Goal: Transaction & Acquisition: Obtain resource

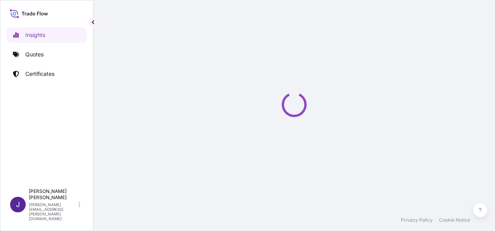
select select "2025"
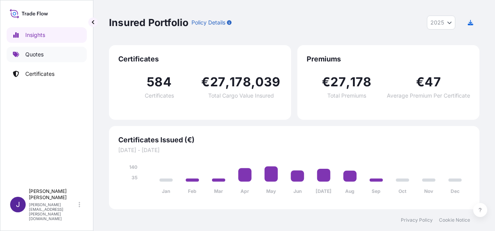
click at [32, 54] on p "Quotes" at bounding box center [34, 55] width 18 height 8
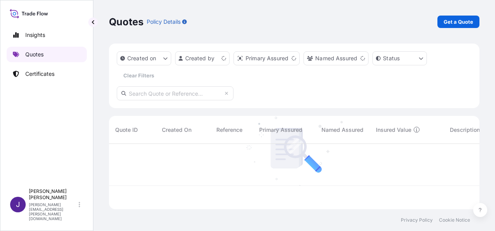
scroll to position [64, 364]
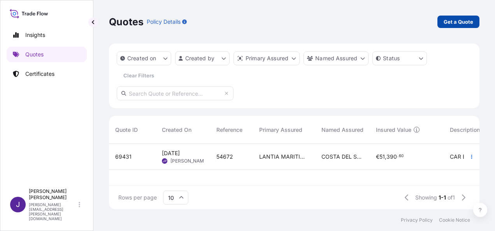
click at [459, 25] on p "Get a Quote" at bounding box center [458, 22] width 30 height 8
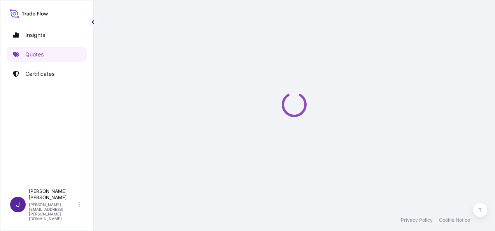
select select "Sea"
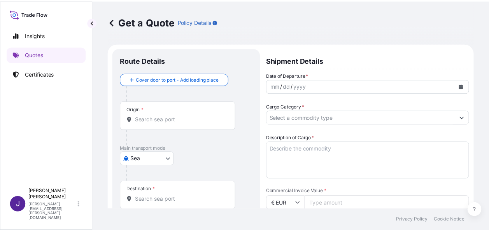
scroll to position [12, 0]
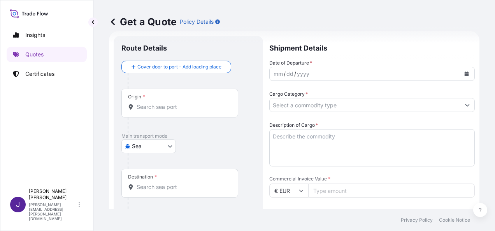
click at [464, 73] on icon "Calendar" at bounding box center [466, 74] width 5 height 5
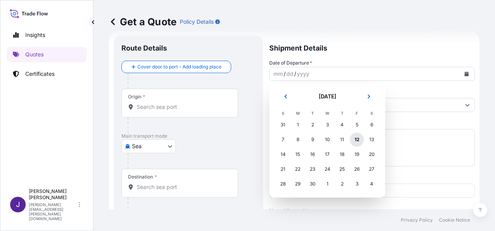
click at [357, 141] on div "12" at bounding box center [357, 140] width 14 height 14
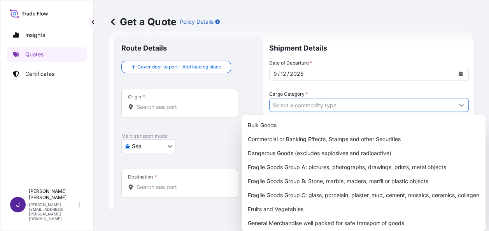
click at [290, 102] on input "Cargo Category *" at bounding box center [362, 105] width 185 height 14
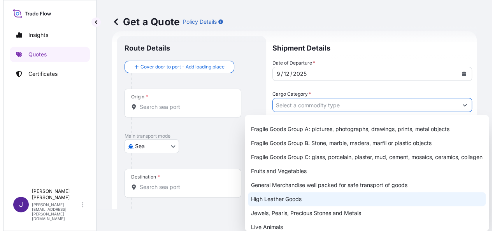
scroll to position [78, 0]
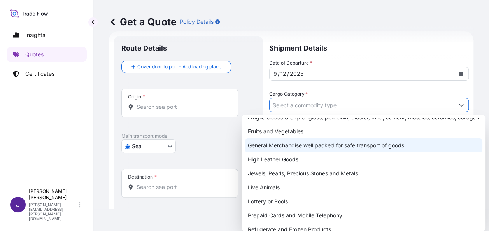
click at [277, 151] on div "General Merchandise well packed for safe transport of goods" at bounding box center [364, 145] width 238 height 14
type input "General Merchandise well packed for safe transport of goods"
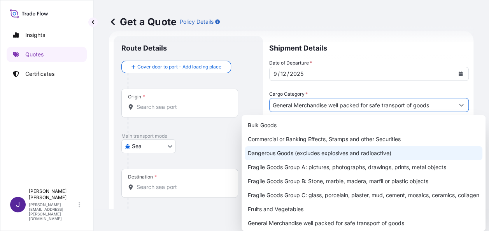
click at [177, 111] on div "Origin *" at bounding box center [179, 103] width 117 height 29
click at [177, 111] on input "Origin *" at bounding box center [183, 107] width 92 height 8
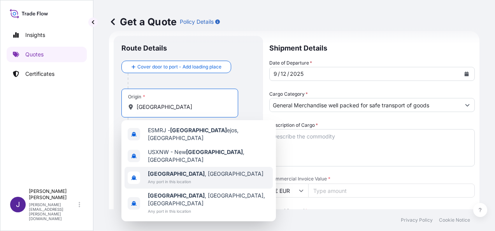
click at [173, 170] on span "[GEOGRAPHIC_DATA] , [GEOGRAPHIC_DATA]" at bounding box center [206, 174] width 116 height 8
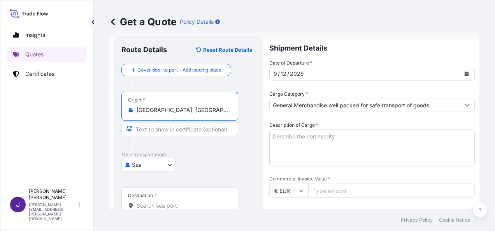
type input "[GEOGRAPHIC_DATA], [GEOGRAPHIC_DATA]"
click at [151, 204] on input "Destination *" at bounding box center [183, 206] width 92 height 8
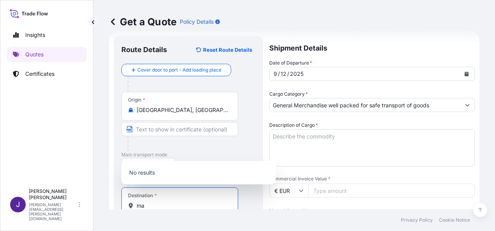
type input "m"
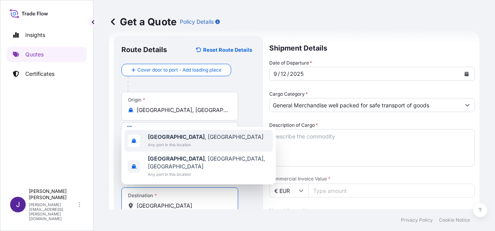
click at [176, 141] on span "[GEOGRAPHIC_DATA] , [GEOGRAPHIC_DATA]" at bounding box center [206, 137] width 116 height 8
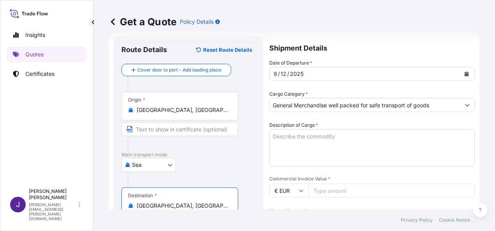
type input "[GEOGRAPHIC_DATA], [GEOGRAPHIC_DATA]"
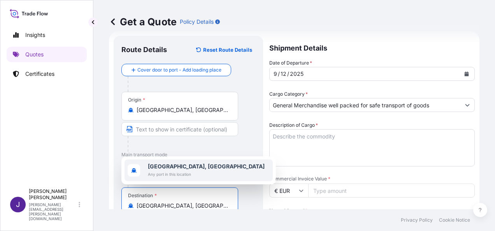
click at [287, 136] on textarea "Description of Cargo *" at bounding box center [371, 147] width 205 height 37
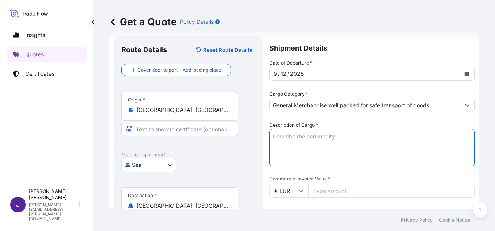
paste textarea "ANALIZADOR PARA LABORATORIO"
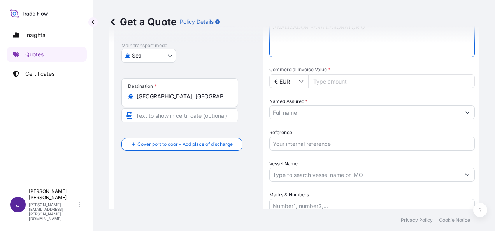
scroll to position [129, 0]
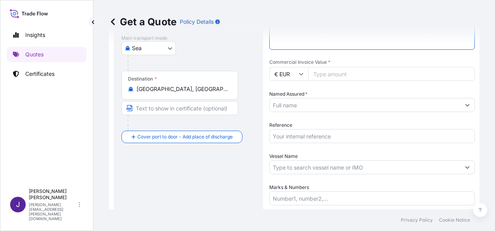
type textarea "ANALIZADOR PARA LABORATORIO"
click at [353, 73] on input "Commercial Invoice Value *" at bounding box center [391, 74] width 166 height 14
type input "75714.88"
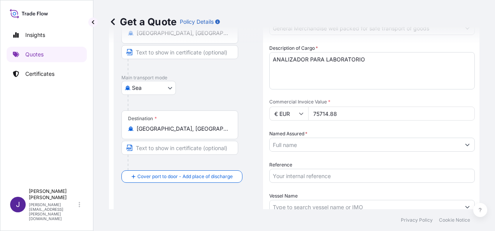
scroll to position [51, 0]
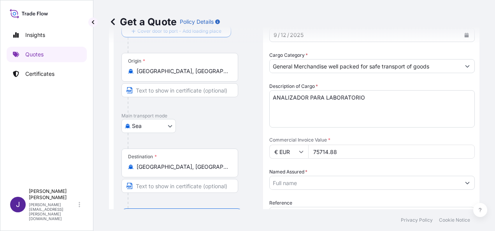
click at [171, 127] on body "Insights Quotes Certificates J Juliana Padilla juliana.padilla@wtwco.com Get a …" at bounding box center [247, 115] width 495 height 231
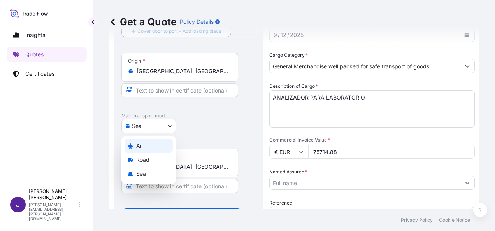
click at [150, 148] on div "Air" at bounding box center [148, 146] width 48 height 14
select select "Air"
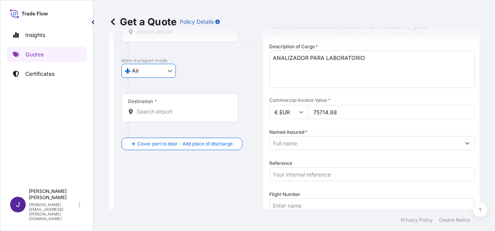
scroll to position [129, 0]
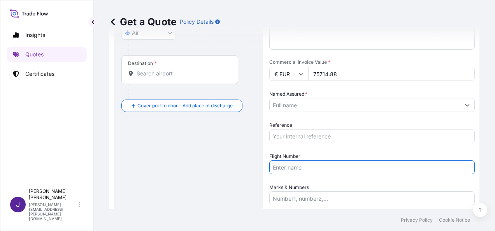
click at [291, 166] on input "Flight Number" at bounding box center [371, 167] width 205 height 14
paste input "AEREO 996-13941266 UX051/16"
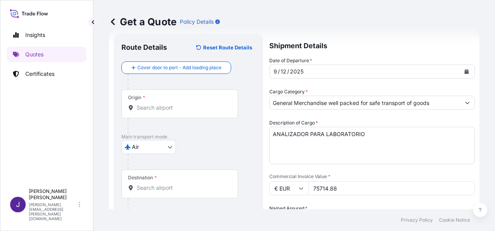
scroll to position [12, 0]
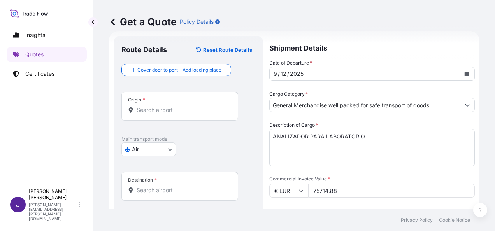
type input "AEREO 996-13941266 UX051/16"
click at [168, 112] on input "Origin *" at bounding box center [183, 110] width 92 height 8
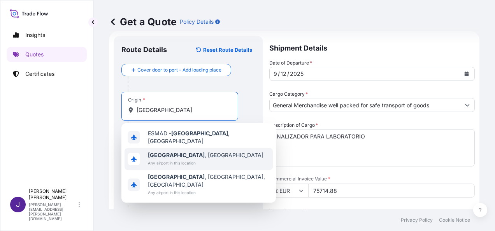
click at [166, 154] on span "Madrid , Spain" at bounding box center [206, 155] width 116 height 8
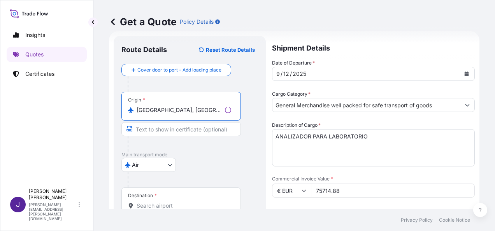
type input "Madrid, Spain"
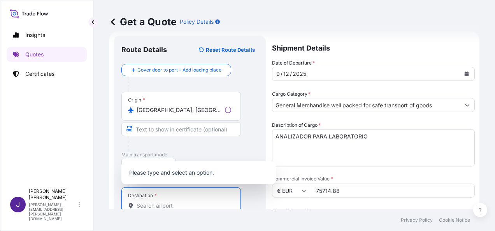
click at [154, 202] on input "Destination *" at bounding box center [184, 206] width 95 height 8
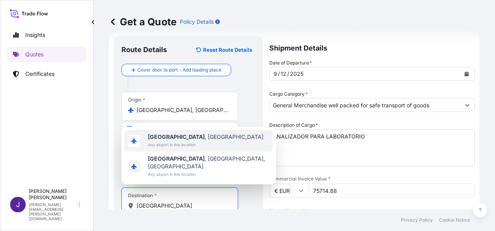
click at [181, 141] on span "Havana , Cuba" at bounding box center [206, 137] width 116 height 8
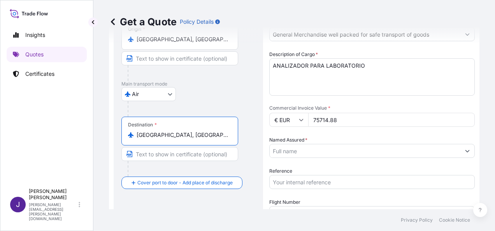
scroll to position [90, 0]
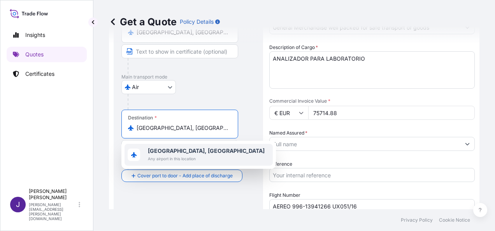
drag, startPoint x: 178, startPoint y: 128, endPoint x: 112, endPoint y: 133, distance: 66.7
click at [112, 132] on form "Route Details Reset Route Details Cover door to port - Add loading place Place …" at bounding box center [294, 130] width 370 height 354
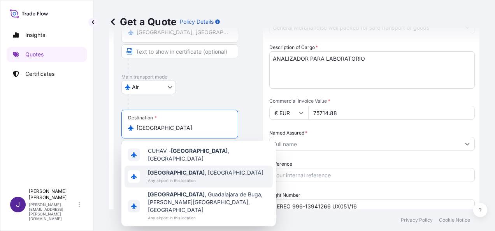
click at [182, 173] on div "La Habana , Cuba Any airport in this location" at bounding box center [206, 177] width 116 height 16
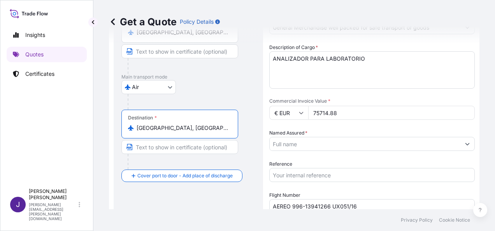
type input "La Habana, Cuba"
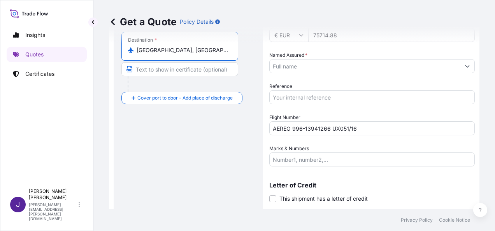
scroll to position [187, 0]
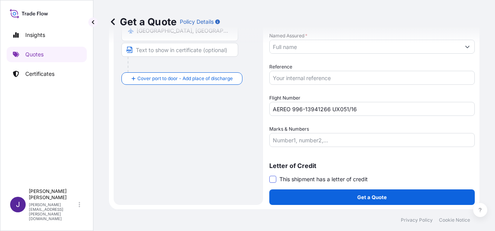
click at [273, 179] on span at bounding box center [272, 179] width 7 height 7
click at [269, 175] on input "This shipment has a letter of credit" at bounding box center [269, 175] width 0 height 0
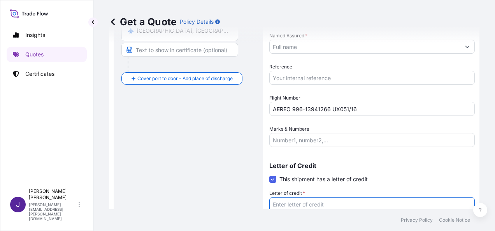
click at [296, 202] on textarea "Letter of credit *" at bounding box center [371, 215] width 205 height 37
paste textarea "FACTURA 2509-028"
type textarea "FACTURA 2509-028"
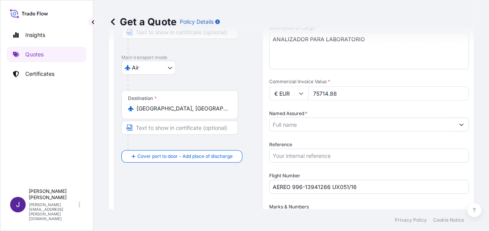
click at [301, 126] on input "Named Assured *" at bounding box center [362, 124] width 185 height 14
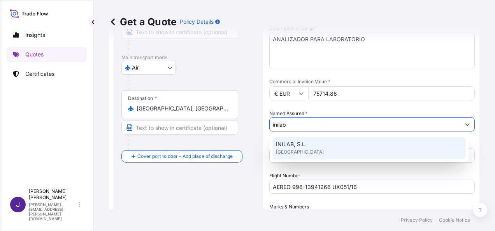
click at [302, 145] on span "INILAB, S.L." at bounding box center [291, 144] width 31 height 8
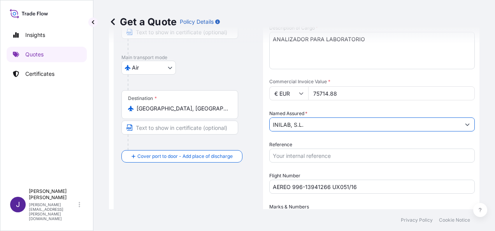
type input "INILAB, S.L."
click at [305, 157] on input "Reference" at bounding box center [371, 156] width 205 height 14
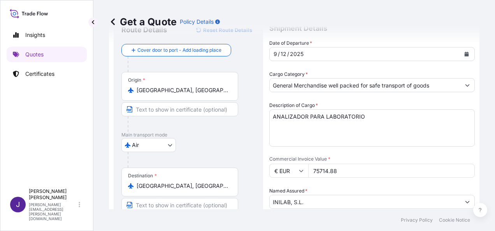
scroll to position [32, 0]
type input "56720"
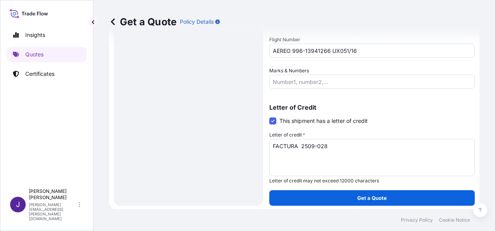
scroll to position [247, 0]
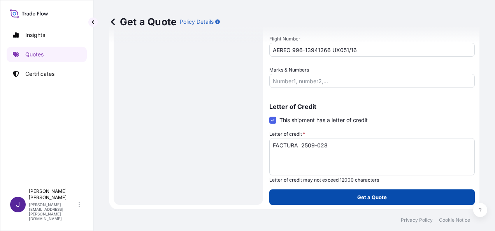
click at [365, 199] on p "Get a Quote" at bounding box center [372, 197] width 30 height 8
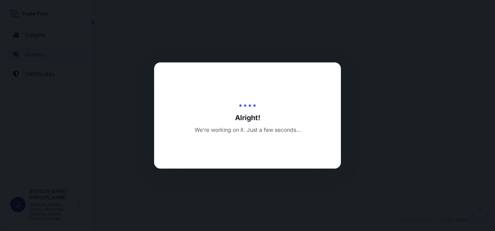
select select "Air"
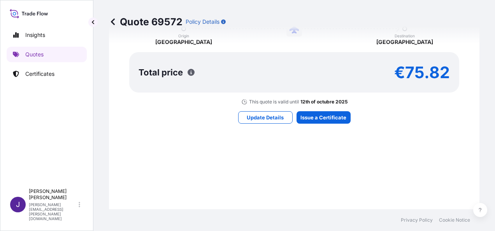
scroll to position [736, 0]
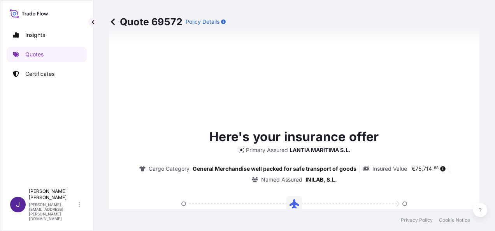
type input "09/12/2025"
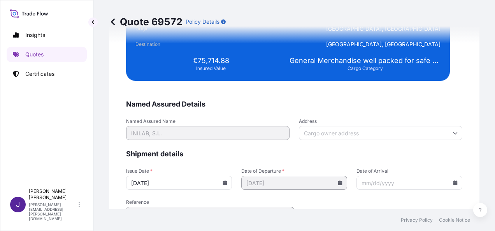
scroll to position [1588, 0]
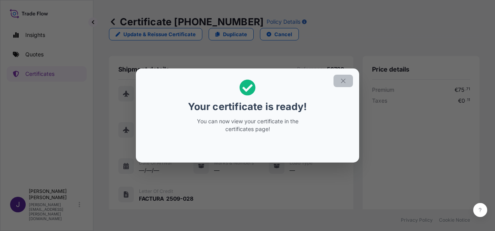
click at [343, 80] on icon "button" at bounding box center [343, 80] width 7 height 7
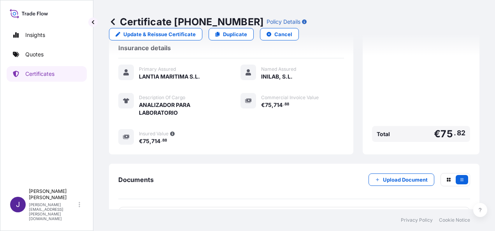
scroll to position [192, 0]
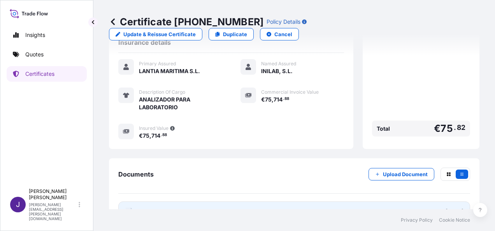
click at [244, 201] on link "PDF Certificate 2025-09-12" at bounding box center [294, 211] width 352 height 20
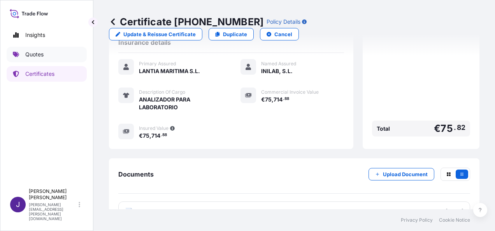
click at [37, 52] on p "Quotes" at bounding box center [34, 55] width 18 height 8
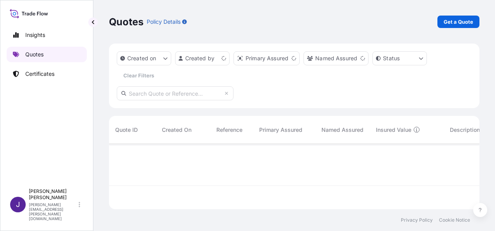
scroll to position [64, 364]
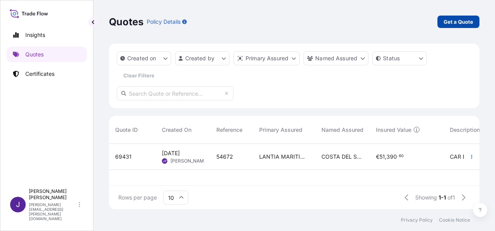
click at [461, 22] on p "Get a Quote" at bounding box center [458, 22] width 30 height 8
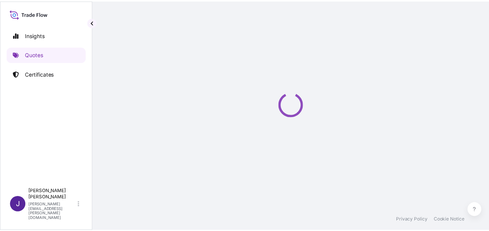
scroll to position [12, 0]
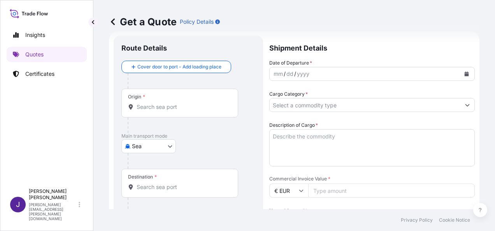
click at [464, 74] on icon "Calendar" at bounding box center [466, 74] width 4 height 5
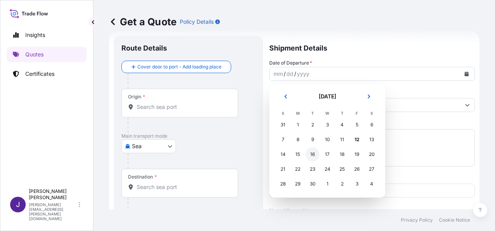
click at [313, 154] on div "16" at bounding box center [312, 154] width 14 height 14
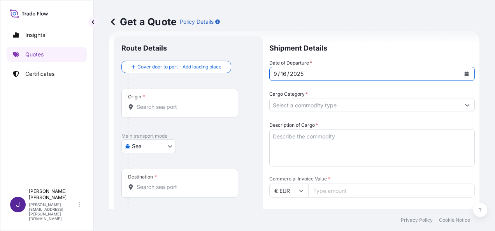
click at [159, 146] on body "Selected Date: Tuesday, September 16, 2025 Insights Quotes Certificates J Julia…" at bounding box center [247, 115] width 495 height 231
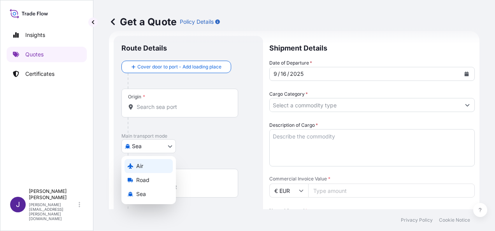
click at [138, 166] on span "Air" at bounding box center [139, 166] width 7 height 8
select select "Air"
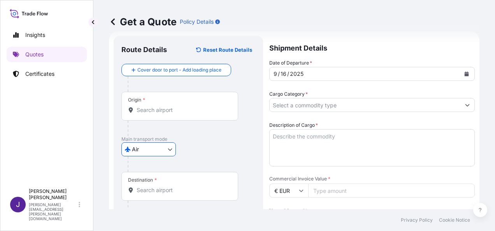
click at [183, 112] on input "Origin *" at bounding box center [183, 110] width 92 height 8
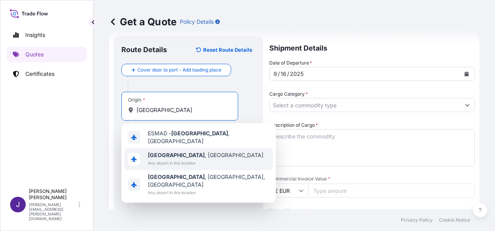
click at [182, 155] on span "Madrid , Spain" at bounding box center [206, 155] width 116 height 8
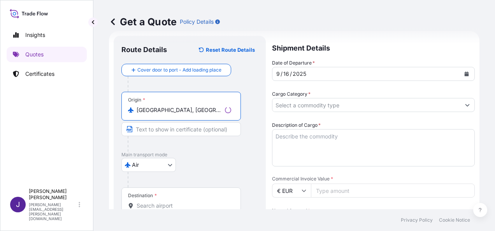
type input "Madrid, Spain"
click at [163, 205] on input "Destination *" at bounding box center [184, 206] width 95 height 8
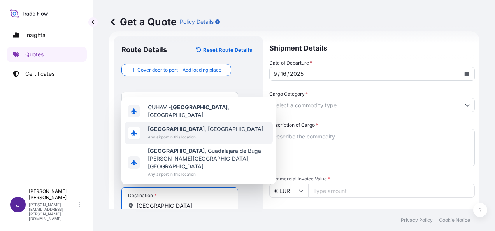
click at [190, 133] on span "La Habana , Cuba" at bounding box center [206, 129] width 116 height 8
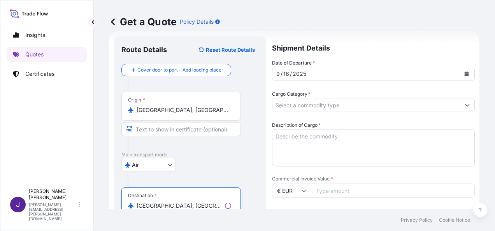
type input "La Habana, Cuba"
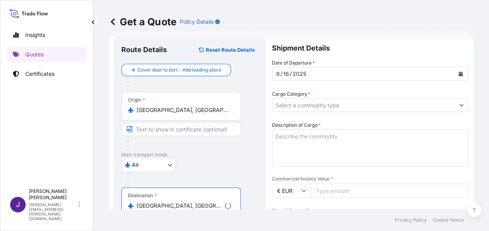
click at [319, 107] on input "Cargo Category *" at bounding box center [363, 105] width 182 height 14
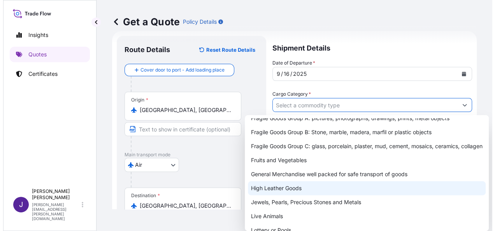
scroll to position [78, 0]
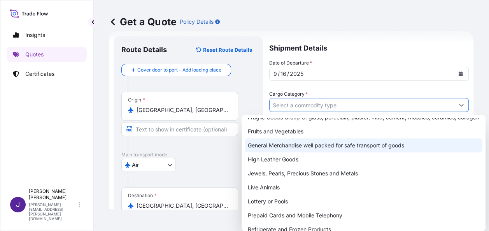
click at [294, 152] on div "General Merchandise well packed for safe transport of goods" at bounding box center [364, 145] width 238 height 14
type input "General Merchandise well packed for safe transport of goods"
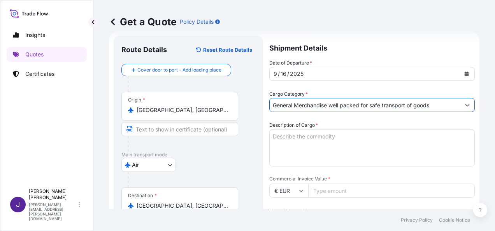
click at [310, 128] on label "Description of Cargo *" at bounding box center [293, 125] width 49 height 8
click at [310, 129] on textarea "Description of Cargo *" at bounding box center [371, 147] width 205 height 37
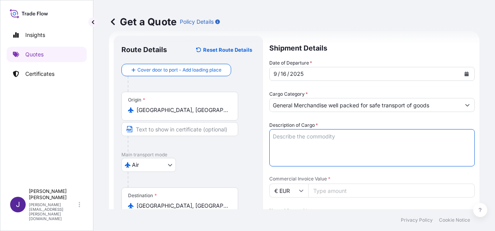
click at [320, 137] on textarea "Description of Cargo *" at bounding box center [371, 147] width 205 height 37
click at [302, 137] on textarea "Description of Cargo *" at bounding box center [371, 147] width 205 height 37
paste textarea "REACTIVOS LABORATORIO PER Y DGR"
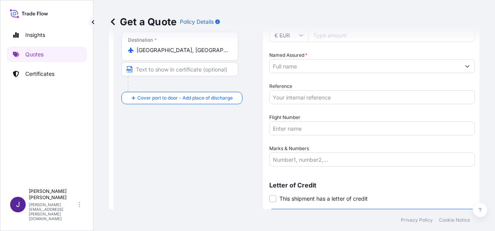
scroll to position [129, 0]
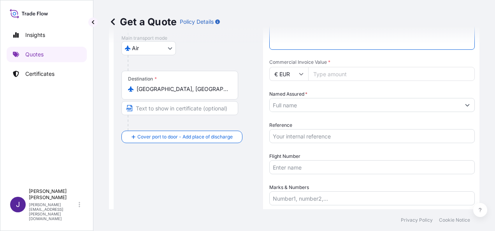
type textarea "REACTIVOS LABORATORIO PER Y DGR"
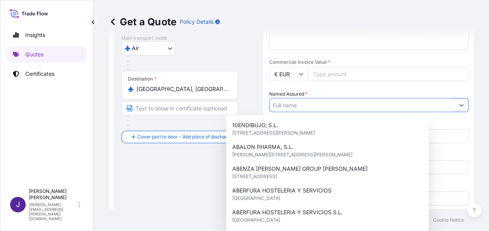
click at [347, 104] on input "Named Assured *" at bounding box center [362, 105] width 185 height 14
type input "n"
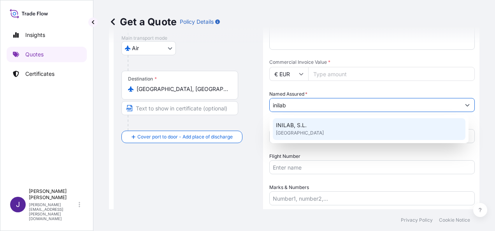
click at [313, 131] on div "INILAB, S.L. SPAIN" at bounding box center [369, 129] width 193 height 22
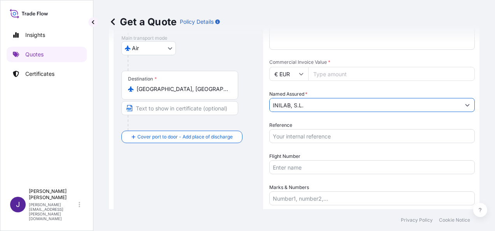
type input "INILAB, S.L."
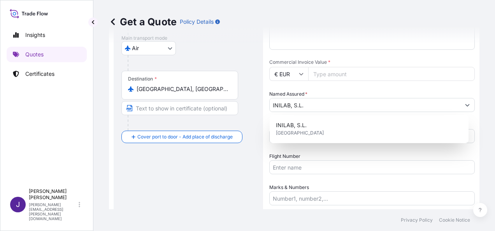
click at [296, 146] on div "Date of Departure * 9 / 16 / 2025 Cargo Category * General Merchandise well pac…" at bounding box center [371, 73] width 205 height 263
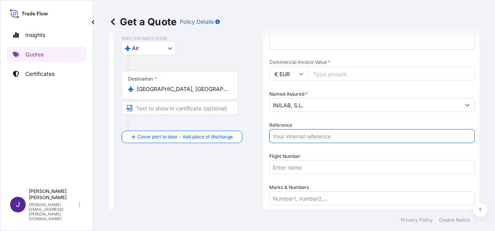
click at [287, 137] on input "Reference" at bounding box center [371, 136] width 205 height 14
type input "56716"
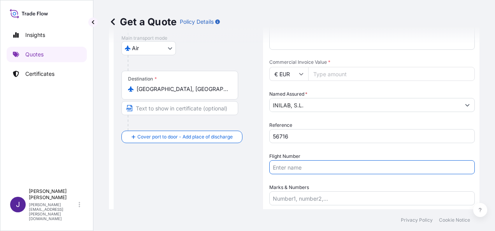
click at [303, 164] on input "Flight Number" at bounding box center [371, 167] width 205 height 14
paste input "AEREO 996- 13941255 UX051/16"
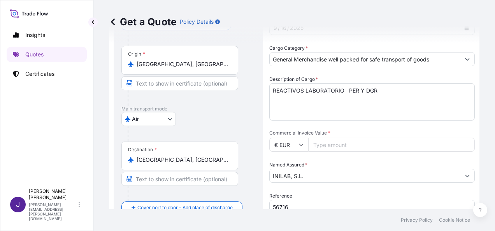
scroll to position [51, 0]
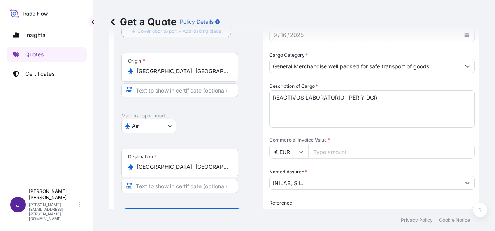
type input "AEREO 996- 13941255 UX051/16"
click at [373, 151] on input "Commercial Invoice Value *" at bounding box center [391, 152] width 166 height 14
type input "11388.91"
click at [333, 205] on div "Reference 56716" at bounding box center [371, 210] width 205 height 22
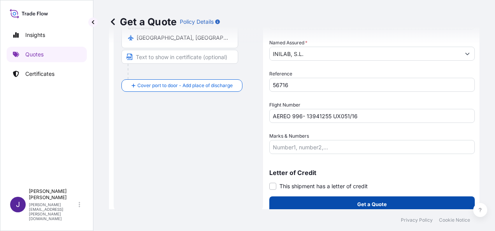
scroll to position [187, 0]
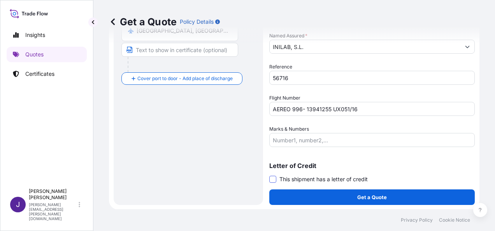
click at [274, 181] on span at bounding box center [272, 179] width 7 height 7
click at [269, 175] on input "This shipment has a letter of credit" at bounding box center [269, 175] width 0 height 0
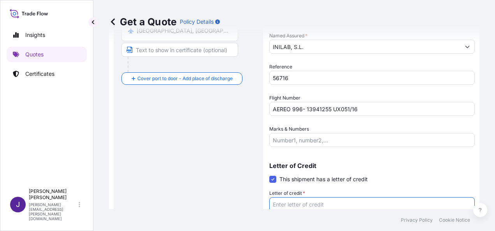
click at [303, 201] on textarea "Letter of credit *" at bounding box center [371, 215] width 205 height 37
paste textarea "FACTURA 2509-027"
type textarea "FACTURA 2509-027"
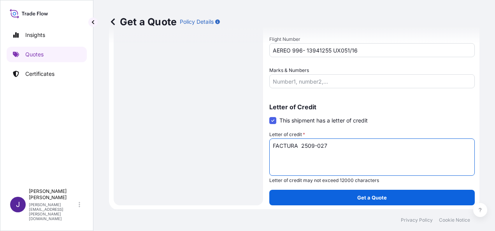
scroll to position [247, 0]
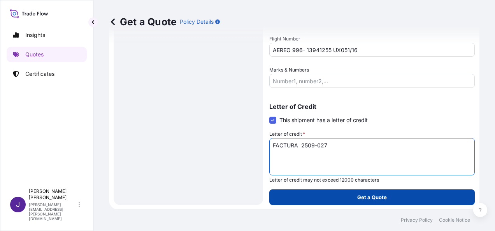
click at [350, 199] on button "Get a Quote" at bounding box center [371, 197] width 205 height 16
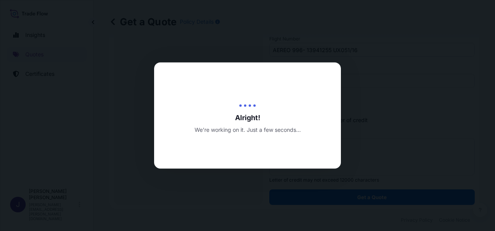
select select "Air"
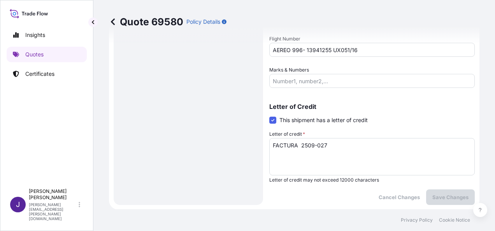
scroll to position [425, 0]
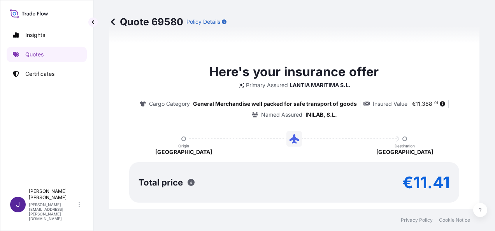
scroll to position [700, 0]
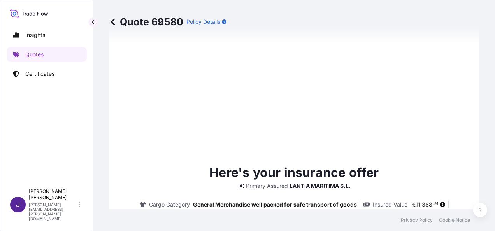
type input "09/12/2025"
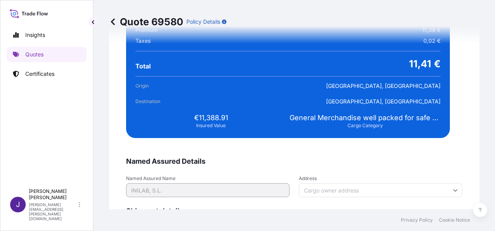
scroll to position [1588, 0]
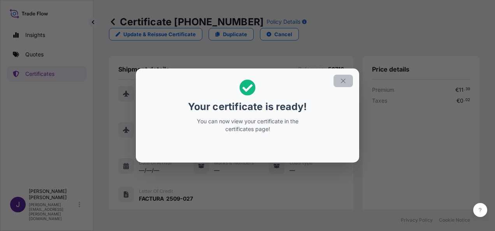
click at [344, 82] on icon "button" at bounding box center [343, 80] width 7 height 7
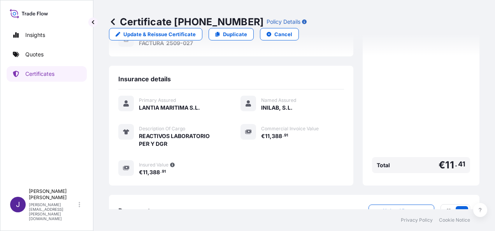
scroll to position [192, 0]
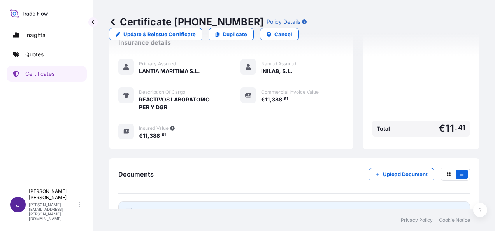
click at [206, 201] on link "PDF Certificate 2025-09-12" at bounding box center [294, 211] width 352 height 20
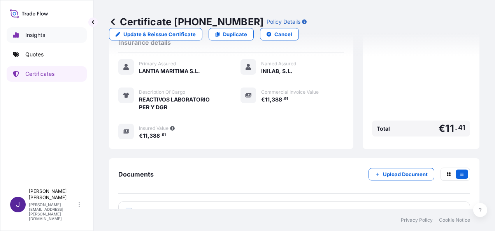
click at [43, 33] on p "Insights" at bounding box center [35, 35] width 20 height 8
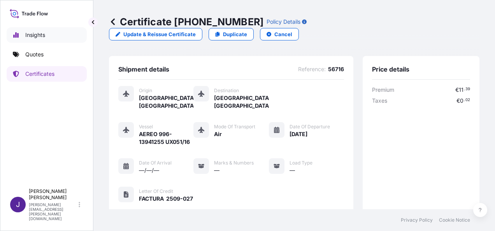
select select "2025"
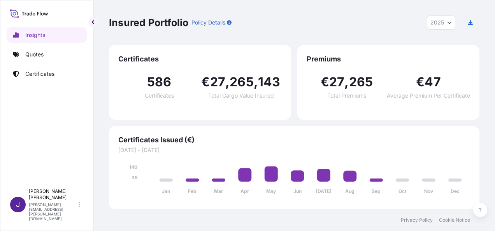
click at [448, 23] on icon "Year Selector" at bounding box center [449, 22] width 5 height 5
click at [470, 24] on icon "button" at bounding box center [470, 22] width 5 height 5
